Goal: Check status: Check status

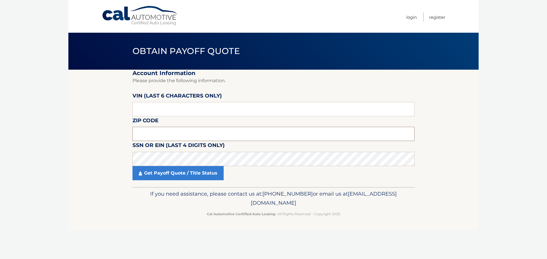
click at [189, 135] on input "text" at bounding box center [273, 134] width 282 height 14
type input "11776"
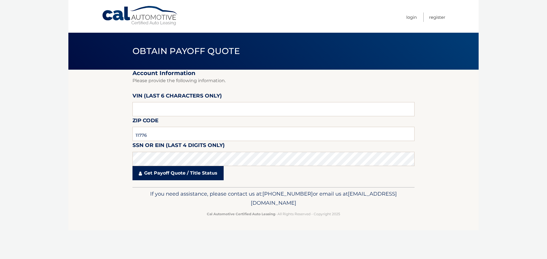
click at [186, 174] on link "Get Payoff Quote / Title Status" at bounding box center [177, 173] width 91 height 14
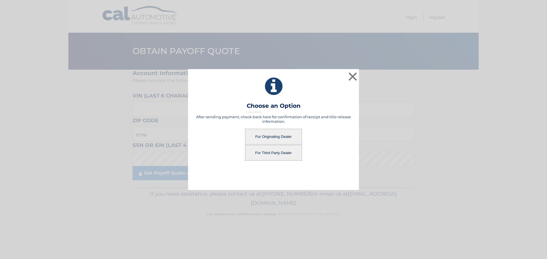
click at [280, 155] on button "For Third Party Dealer" at bounding box center [273, 153] width 57 height 16
click at [265, 155] on button "For Third Party Dealer" at bounding box center [273, 153] width 57 height 16
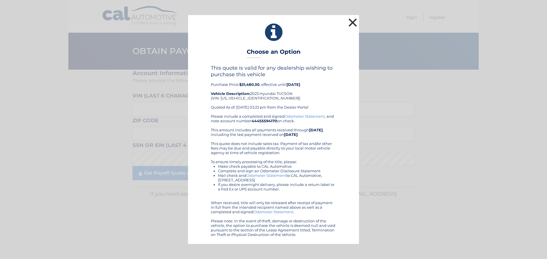
click at [352, 22] on button "×" at bounding box center [352, 22] width 11 height 11
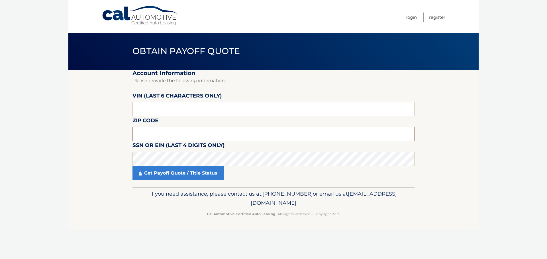
click at [176, 134] on input "text" at bounding box center [273, 134] width 282 height 14
type input "11776"
click at [226, 111] on input "text" at bounding box center [273, 109] width 282 height 14
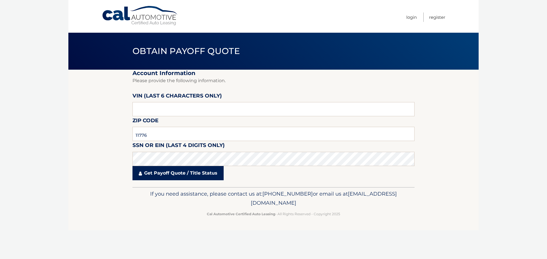
click at [177, 175] on link "Get Payoff Quote / Title Status" at bounding box center [177, 173] width 91 height 14
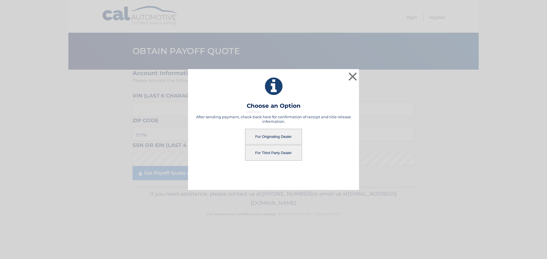
click at [288, 137] on button "For Originating Dealer" at bounding box center [273, 137] width 57 height 16
click at [280, 136] on button "For Originating Dealer" at bounding box center [273, 137] width 57 height 16
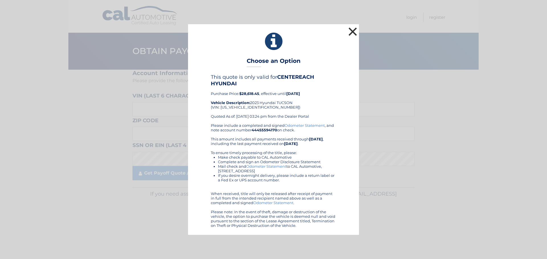
click at [352, 29] on button "×" at bounding box center [352, 31] width 11 height 11
